Goal: Task Accomplishment & Management: Use online tool/utility

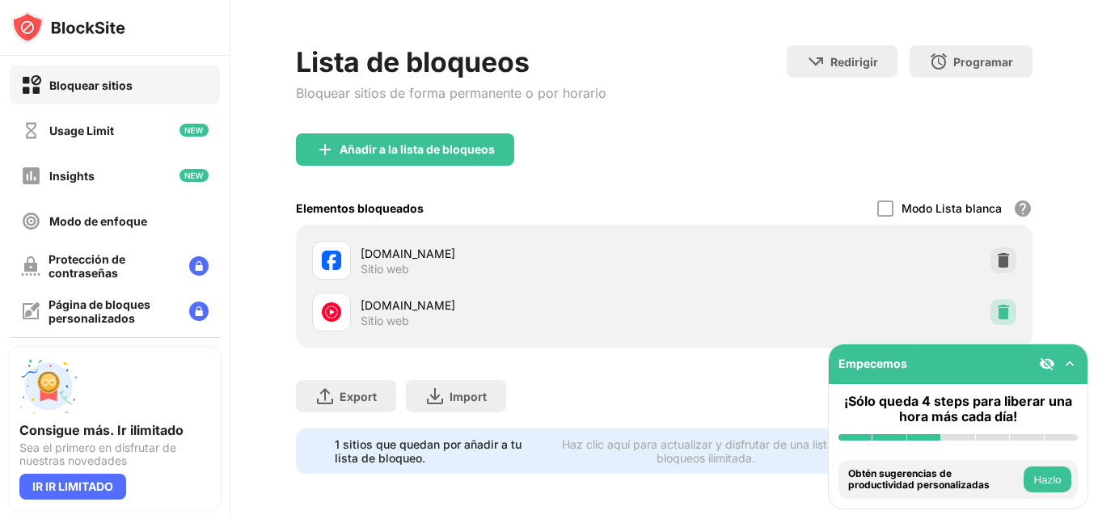
click at [996, 304] on img at bounding box center [1004, 312] width 16 height 16
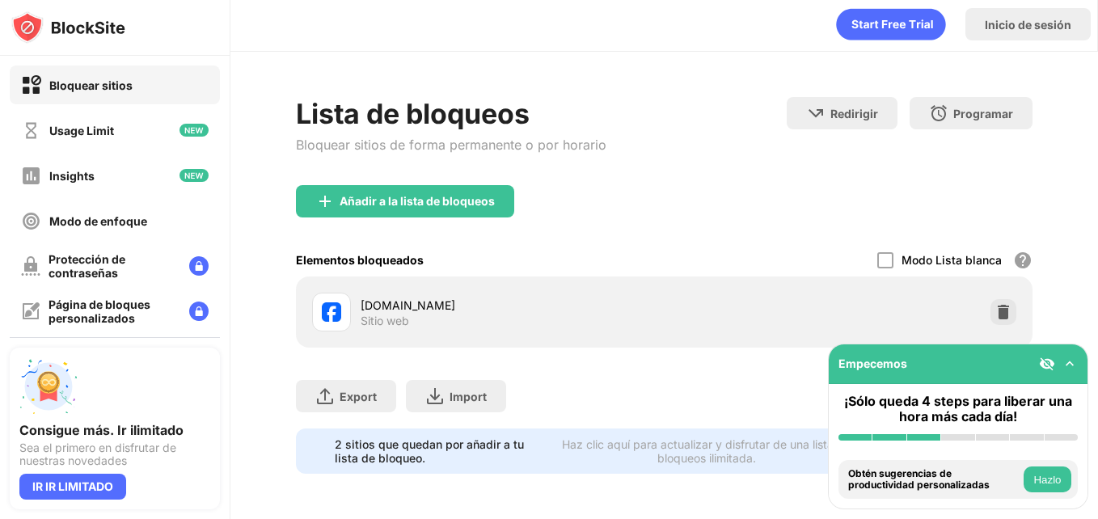
click at [442, 210] on div "Añadir a la lista de bloqueos" at bounding box center [664, 214] width 736 height 58
click at [441, 195] on div "Añadir a la lista de bloqueos" at bounding box center [417, 201] width 155 height 13
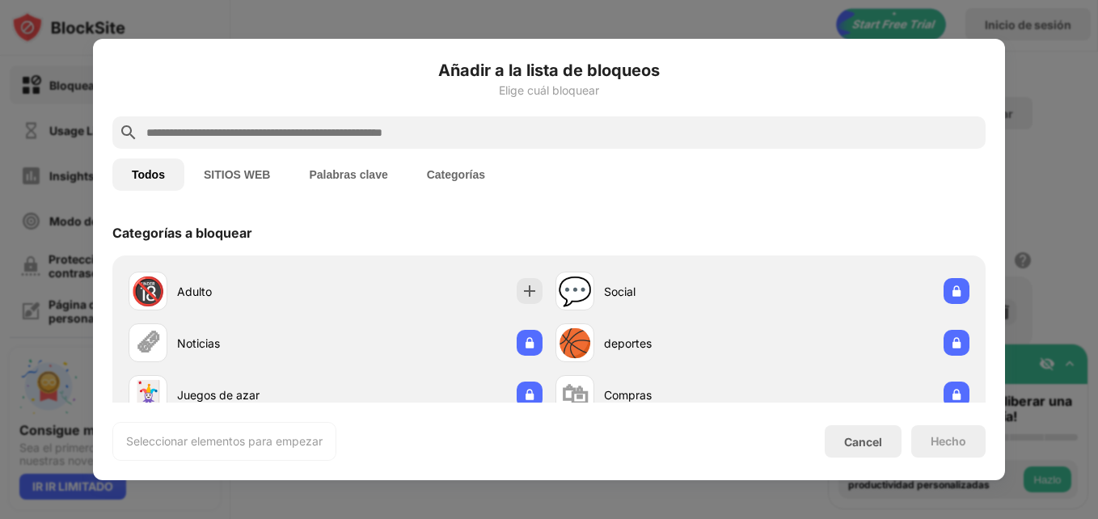
click at [360, 140] on input "text" at bounding box center [562, 132] width 835 height 19
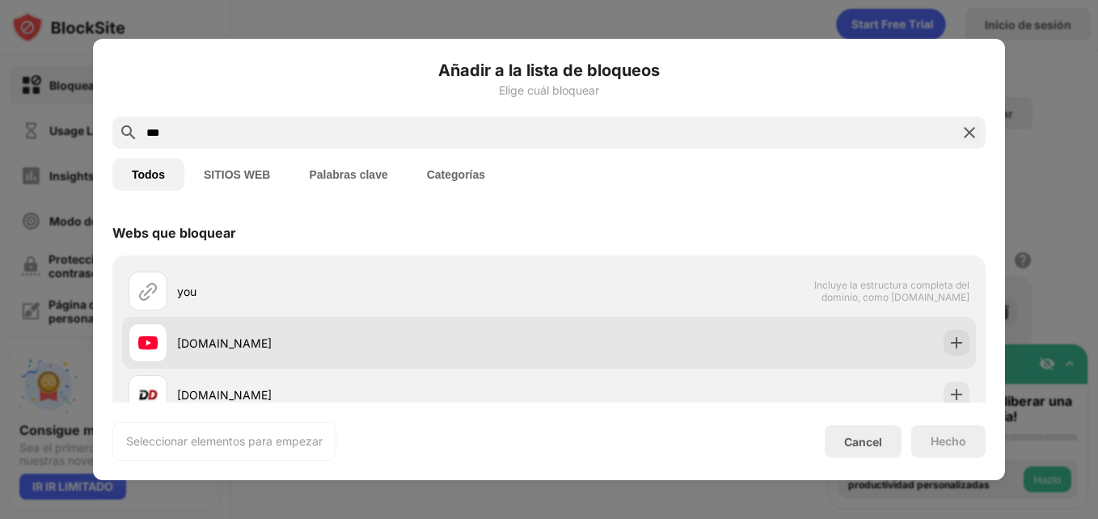
type input "***"
click at [390, 349] on div "[DOMAIN_NAME]" at bounding box center [363, 343] width 372 height 17
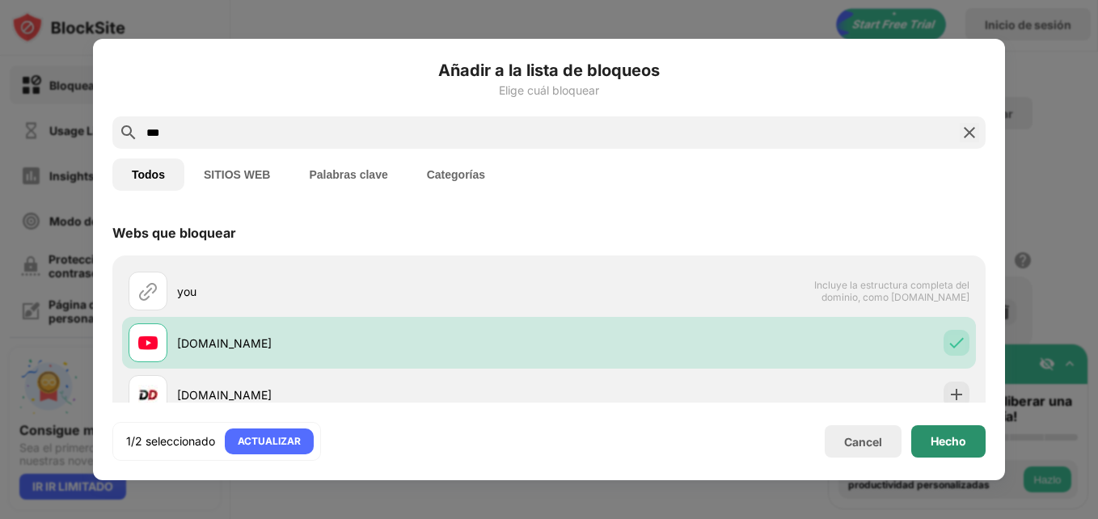
click at [963, 452] on div "Hecho" at bounding box center [949, 441] width 74 height 32
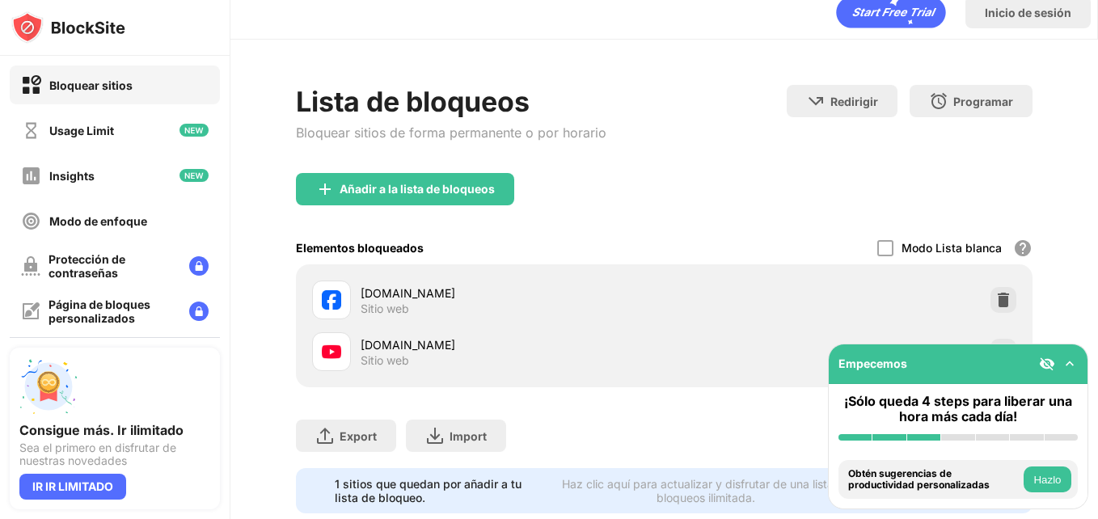
scroll to position [68, 0]
